Goal: Task Accomplishment & Management: Use online tool/utility

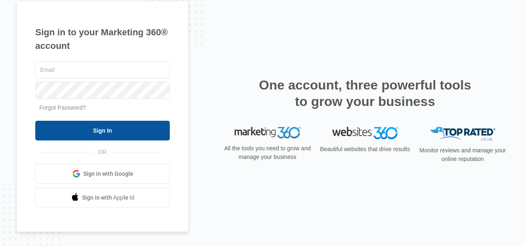
type input "[PERSON_NAME][EMAIL_ADDRESS][DOMAIN_NAME]"
click at [134, 130] on input "Sign In" at bounding box center [102, 131] width 135 height 20
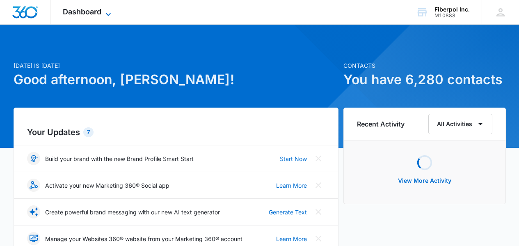
click at [95, 12] on span "Dashboard" at bounding box center [82, 11] width 39 height 9
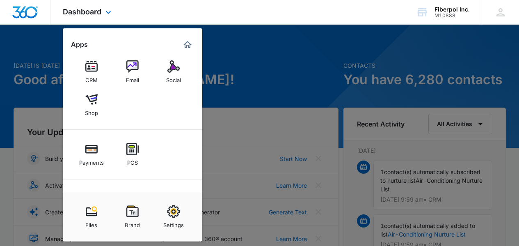
scroll to position [41, 0]
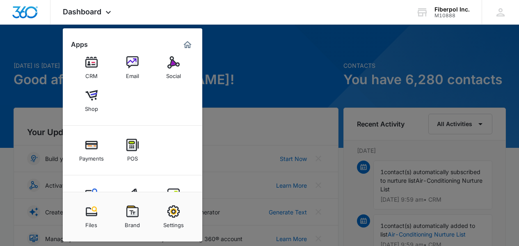
click at [89, 67] on img at bounding box center [91, 62] width 12 height 12
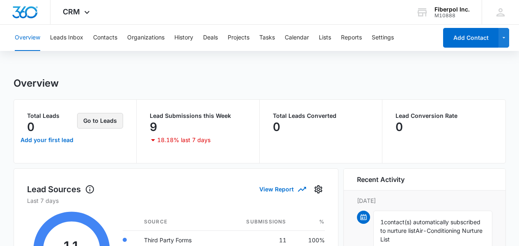
click at [97, 123] on button "Go to Leads" at bounding box center [100, 121] width 46 height 16
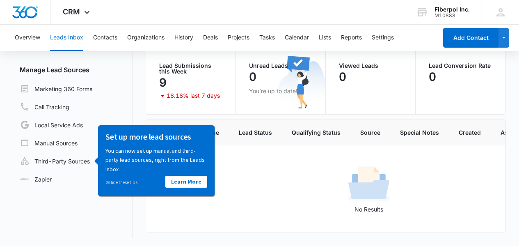
scroll to position [69, 0]
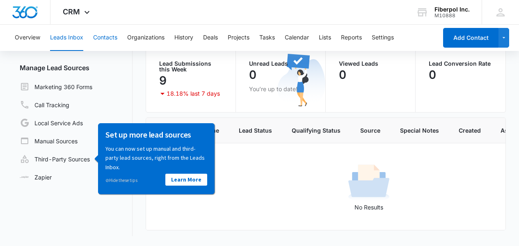
click at [105, 32] on button "Contacts" at bounding box center [105, 38] width 24 height 26
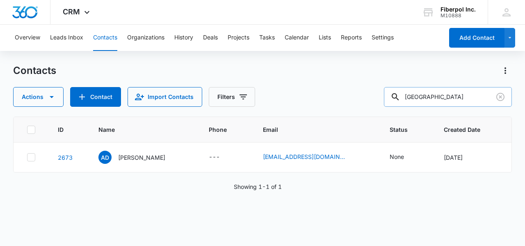
click at [443, 94] on input "[GEOGRAPHIC_DATA]" at bounding box center [448, 97] width 128 height 20
drag, startPoint x: 446, startPoint y: 99, endPoint x: 403, endPoint y: 94, distance: 43.3
click at [407, 96] on div "[GEOGRAPHIC_DATA]" at bounding box center [448, 97] width 128 height 20
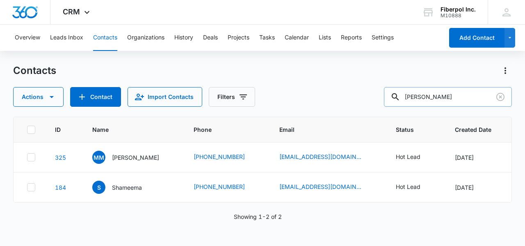
drag, startPoint x: 458, startPoint y: 98, endPoint x: 406, endPoint y: 95, distance: 52.2
click at [406, 95] on div "[PERSON_NAME]" at bounding box center [448, 97] width 128 height 20
type input "[PERSON_NAME]"
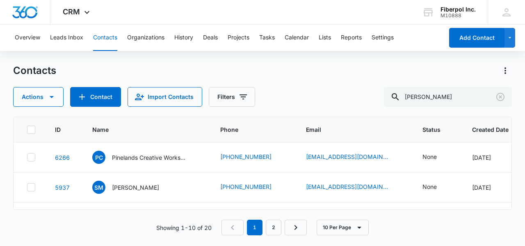
click at [436, 73] on div "Contacts" at bounding box center [262, 70] width 499 height 13
click at [499, 93] on icon "Clear" at bounding box center [500, 97] width 8 height 8
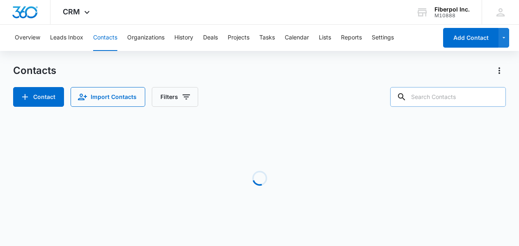
click at [430, 96] on input "text" at bounding box center [448, 97] width 116 height 20
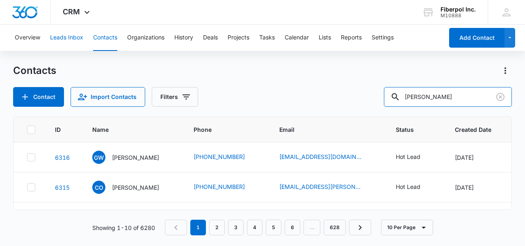
type input "[PERSON_NAME]"
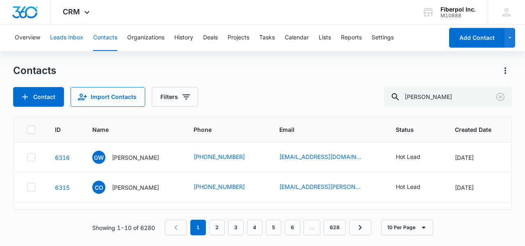
click at [71, 37] on button "Leads Inbox" at bounding box center [66, 38] width 33 height 26
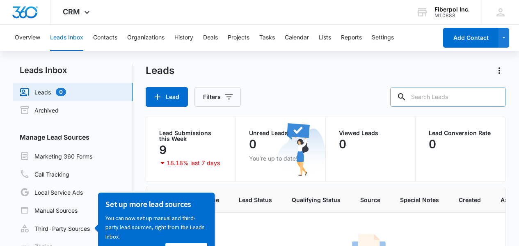
click at [462, 92] on input "text" at bounding box center [448, 97] width 116 height 20
type input "[PERSON_NAME]"
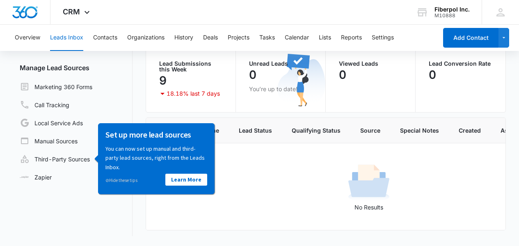
scroll to position [0, 0]
click at [94, 34] on button "Contacts" at bounding box center [105, 38] width 24 height 26
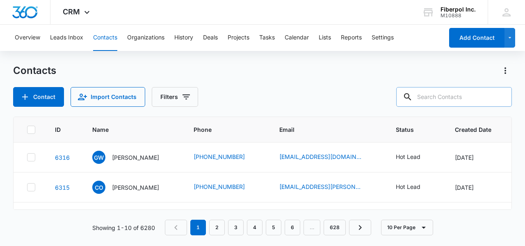
click at [459, 103] on input "text" at bounding box center [454, 97] width 116 height 20
type input "[PERSON_NAME]"
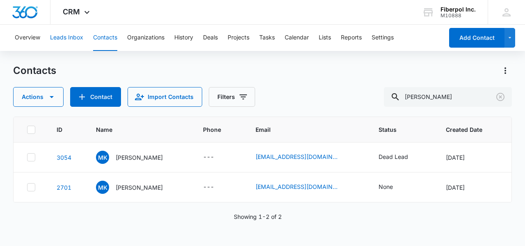
drag, startPoint x: 59, startPoint y: 32, endPoint x: 79, endPoint y: 36, distance: 20.0
click at [59, 32] on button "Leads Inbox" at bounding box center [66, 38] width 33 height 26
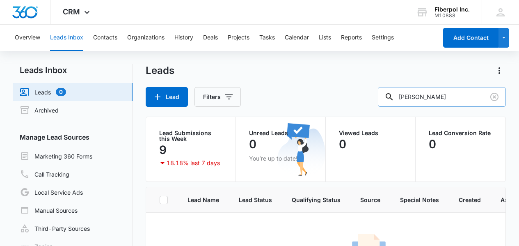
drag, startPoint x: 450, startPoint y: 97, endPoint x: 394, endPoint y: 94, distance: 56.7
click at [394, 95] on div "[PERSON_NAME]" at bounding box center [442, 97] width 128 height 20
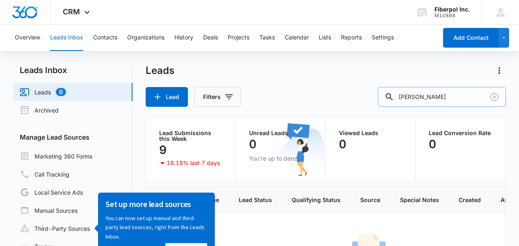
click at [464, 94] on input "[PERSON_NAME]" at bounding box center [442, 97] width 128 height 20
drag, startPoint x: 452, startPoint y: 95, endPoint x: 385, endPoint y: 98, distance: 67.4
click at [385, 98] on div "Lead Filters [PERSON_NAME]" at bounding box center [326, 97] width 361 height 20
type input "[PERSON_NAME]"
click at [497, 96] on icon "Clear" at bounding box center [495, 97] width 10 height 10
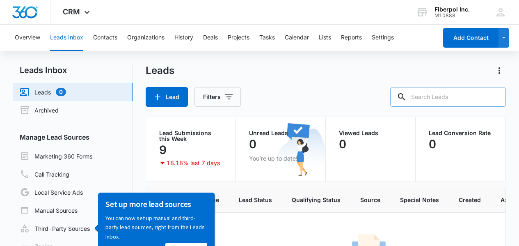
scroll to position [69, 0]
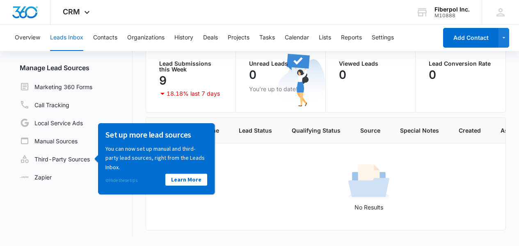
click at [130, 179] on link "⊘ Hide these tips" at bounding box center [121, 180] width 32 height 6
